Goal: Information Seeking & Learning: Check status

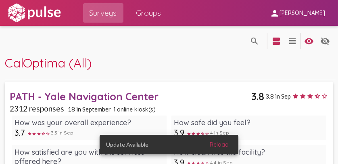
click at [223, 147] on span "Reload" at bounding box center [218, 144] width 19 height 7
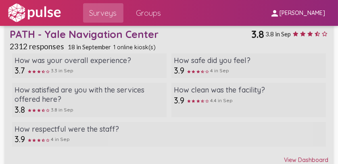
scroll to position [65, 0]
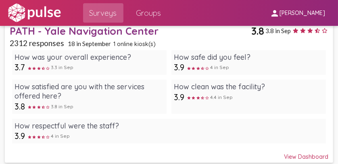
click at [302, 158] on div "View Dashboard" at bounding box center [169, 152] width 318 height 14
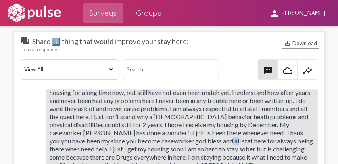
scroll to position [15, 0]
click at [265, 148] on span "Well I am coming up to my 2 year mark. I have had all my documents that are nee…" at bounding box center [181, 124] width 263 height 88
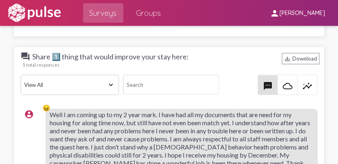
scroll to position [1222, 0]
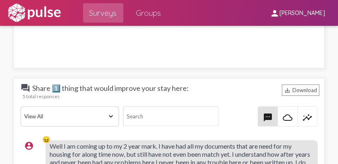
click at [112, 113] on select "View All Positive Neutral Negative Happy Meh Suggestions Angry Disgust Sadness …" at bounding box center [70, 116] width 98 height 20
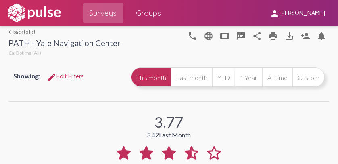
scroll to position [0, 0]
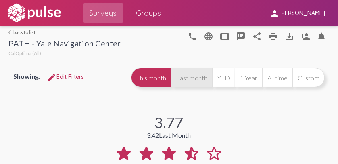
click at [180, 83] on button "Last month" at bounding box center [191, 77] width 41 height 19
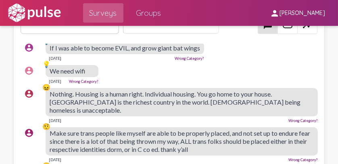
scroll to position [224, 0]
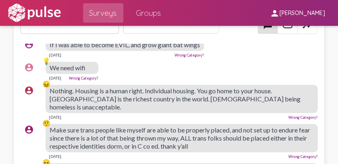
click at [290, 72] on div "account_circle 💡 We need wifi [DATE] Wrong Category?" at bounding box center [171, 71] width 300 height 26
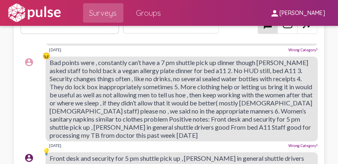
scroll to position [331, 0]
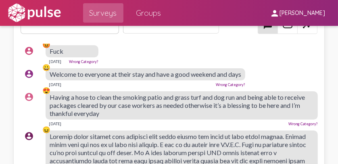
click at [256, 126] on div "[DATE] Wrong Category?" at bounding box center [182, 122] width 272 height 6
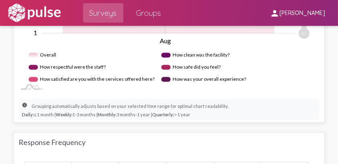
scroll to position [0, 0]
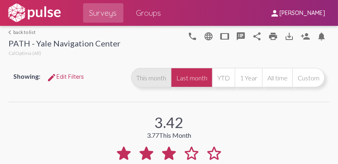
click at [153, 80] on button "This month" at bounding box center [151, 77] width 40 height 19
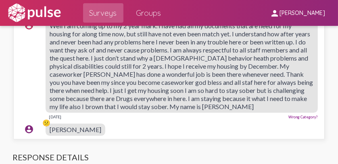
scroll to position [0, 2]
